Goal: Check status: Check status

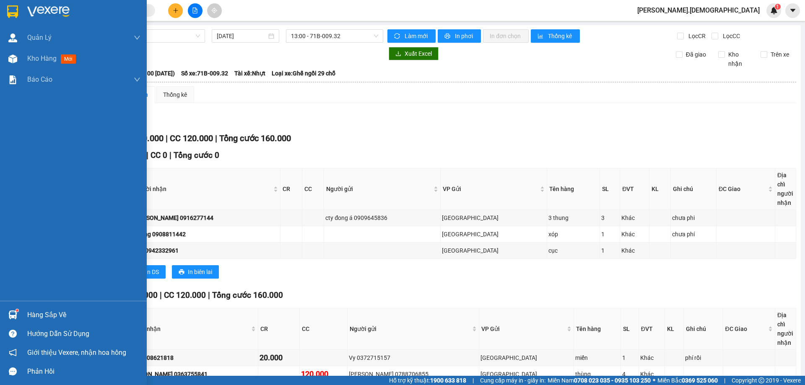
click at [32, 317] on div "Hàng sắp về" at bounding box center [83, 315] width 113 height 13
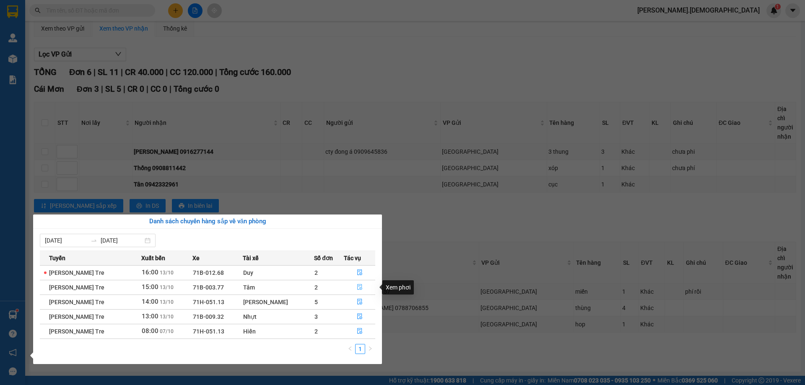
click at [359, 286] on icon "file-done" at bounding box center [359, 288] width 5 height 6
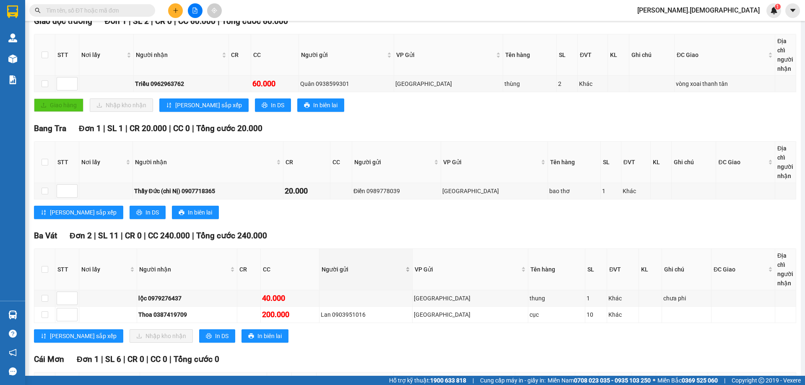
scroll to position [150, 0]
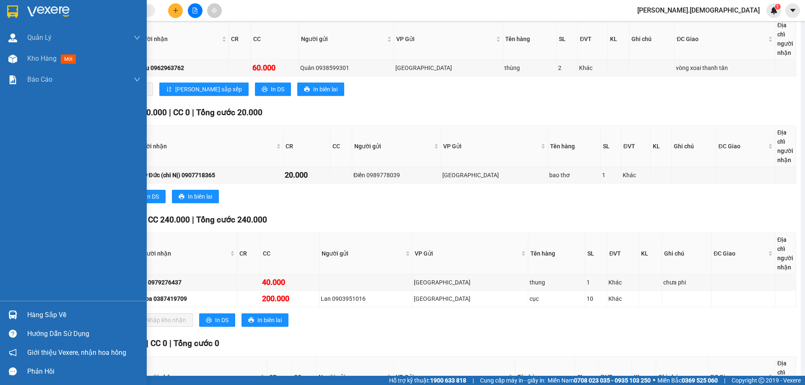
click at [19, 318] on div at bounding box center [12, 315] width 15 height 15
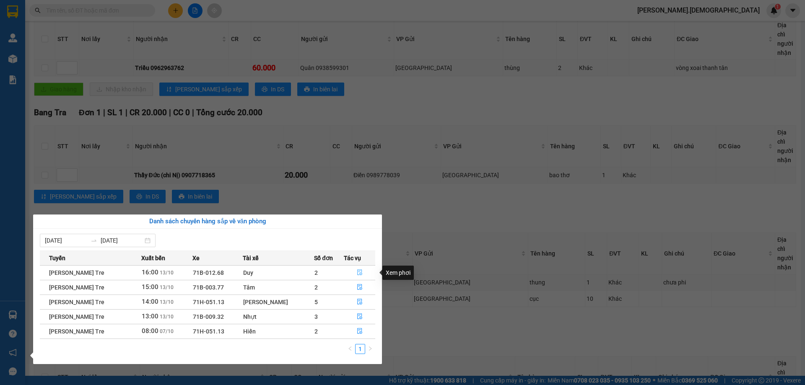
click at [361, 270] on button "button" at bounding box center [359, 272] width 31 height 13
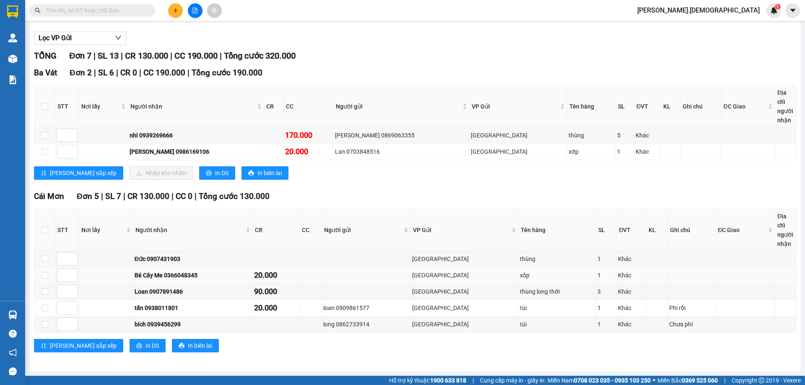
scroll to position [83, 0]
click at [101, 9] on input "text" at bounding box center [95, 10] width 99 height 9
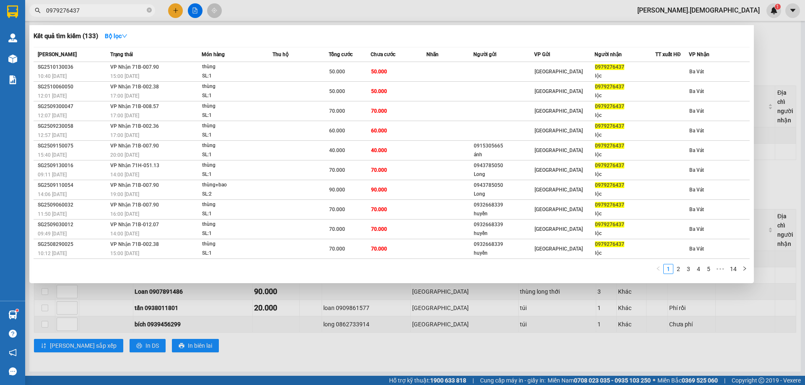
type input "0979276437"
click at [222, 359] on div at bounding box center [402, 192] width 805 height 385
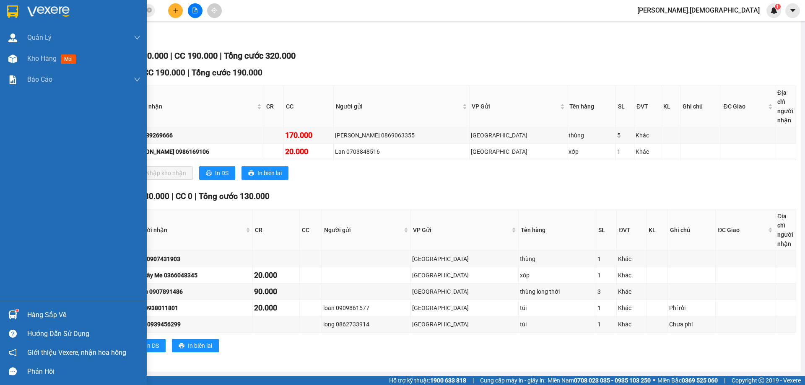
click at [24, 316] on div "Hàng sắp về" at bounding box center [73, 314] width 147 height 19
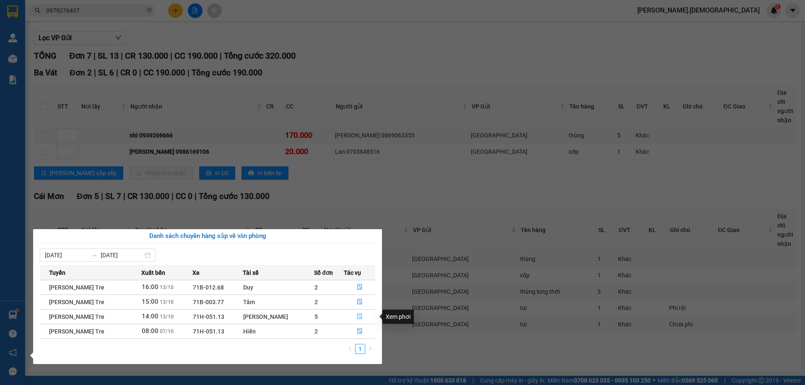
click at [357, 312] on button "button" at bounding box center [359, 316] width 31 height 13
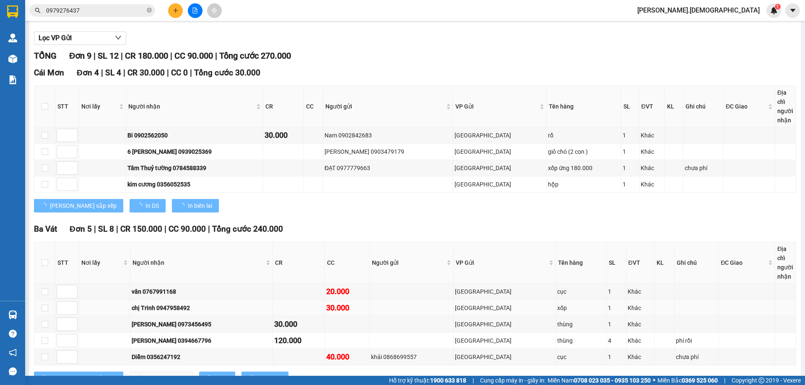
scroll to position [115, 0]
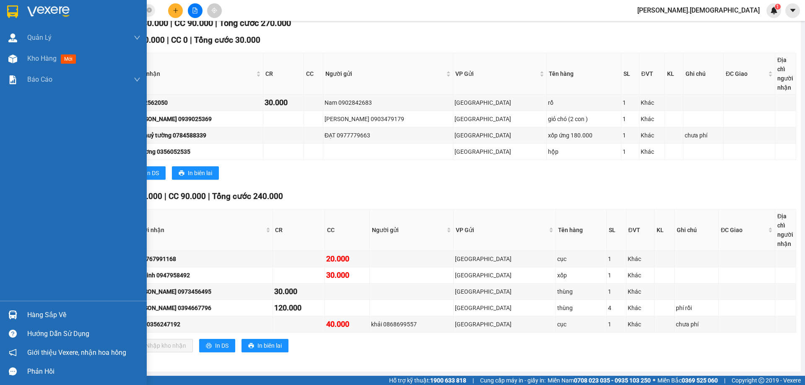
drag, startPoint x: 18, startPoint y: 313, endPoint x: 85, endPoint y: 313, distance: 67.9
click at [18, 313] on div at bounding box center [12, 315] width 15 height 15
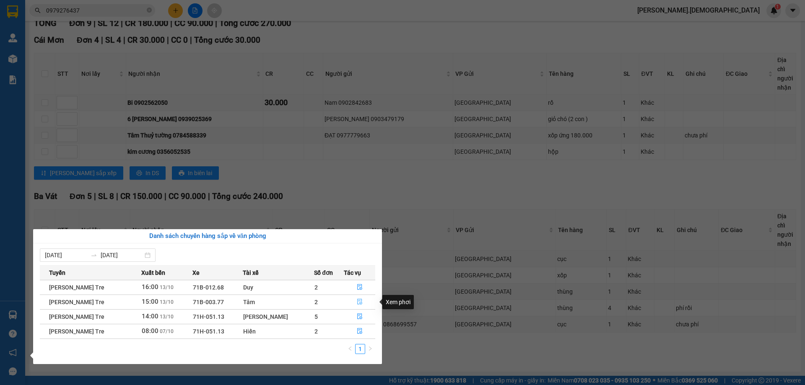
click at [357, 299] on icon "file-done" at bounding box center [359, 302] width 5 height 6
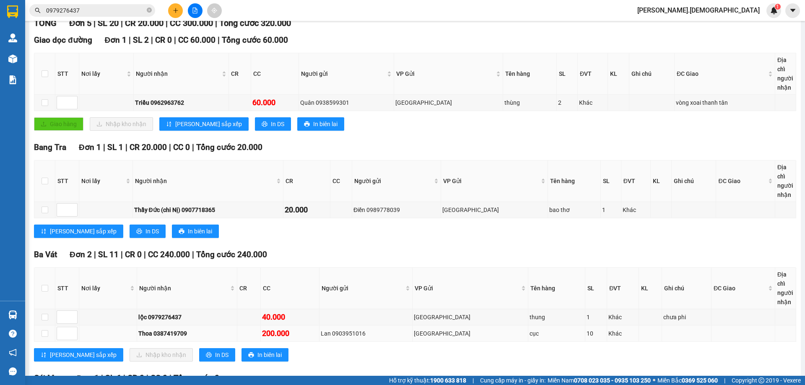
scroll to position [150, 0]
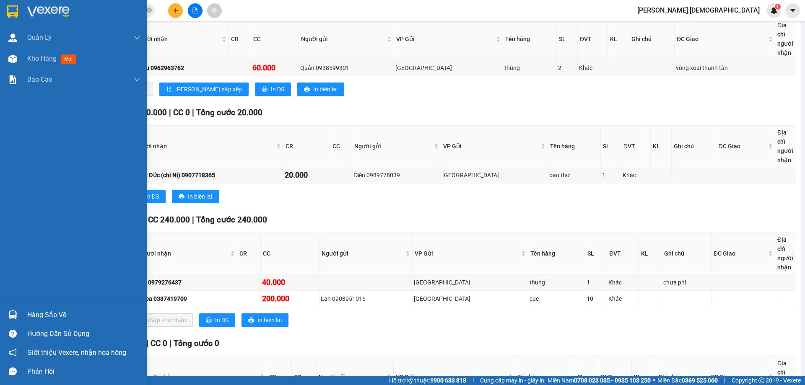
click at [24, 307] on div "Hàng sắp về" at bounding box center [73, 314] width 147 height 19
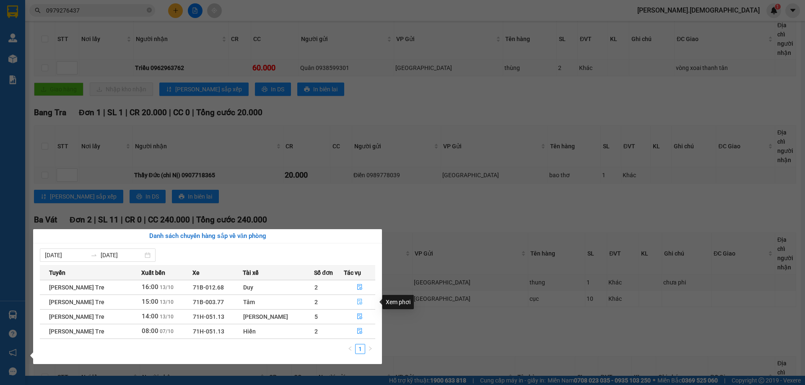
click at [357, 300] on icon "file-done" at bounding box center [360, 302] width 6 height 6
